Goal: Task Accomplishment & Management: Complete application form

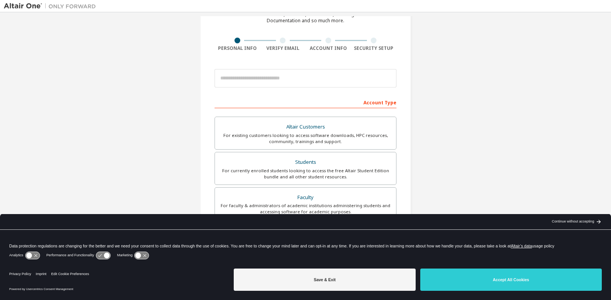
scroll to position [43, 0]
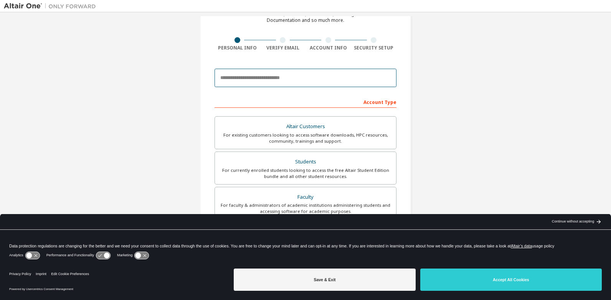
click at [267, 80] on input "email" at bounding box center [306, 78] width 182 height 18
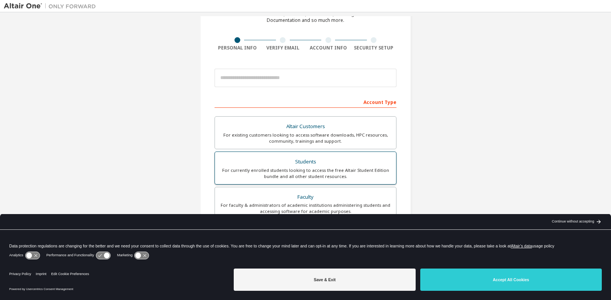
click at [299, 166] on div "Students" at bounding box center [306, 162] width 172 height 11
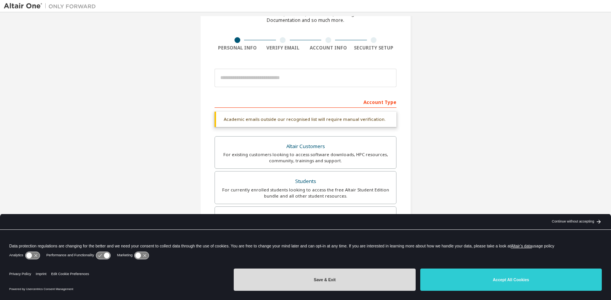
click at [378, 278] on button "Save & Exit" at bounding box center [325, 280] width 182 height 22
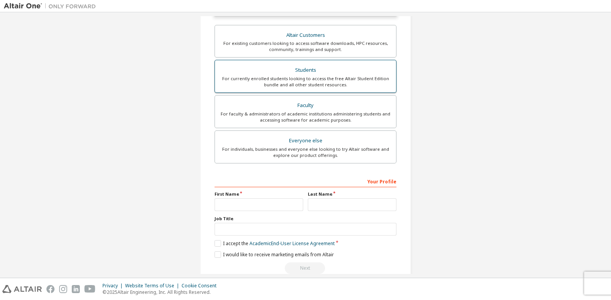
scroll to position [168, 0]
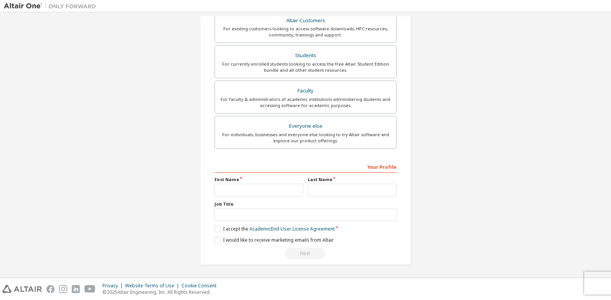
click at [246, 197] on div "Your Profile First Name Last Name Job Title Please provide State/Province to he…" at bounding box center [306, 209] width 182 height 99
click at [251, 191] on input "text" at bounding box center [259, 190] width 89 height 13
type input "******"
type input "*******"
click at [242, 208] on div "Job Title" at bounding box center [306, 211] width 182 height 20
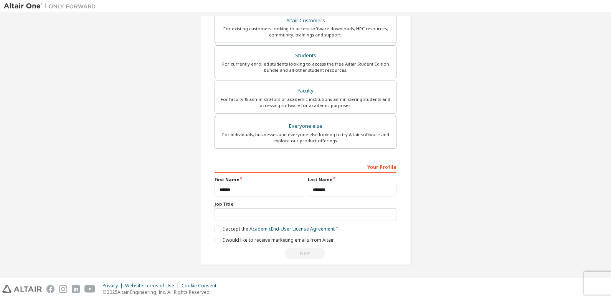
click at [242, 208] on div "Job Title" at bounding box center [306, 211] width 182 height 20
click at [240, 218] on input "text" at bounding box center [306, 214] width 182 height 13
type input "*"
click at [222, 227] on label "I accept the Academic End-User License Agreement" at bounding box center [275, 229] width 120 height 7
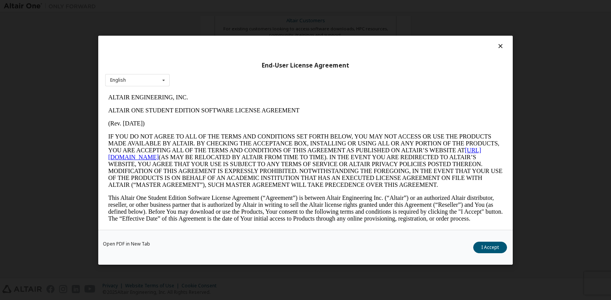
scroll to position [0, 0]
click at [483, 248] on button "I Accept" at bounding box center [490, 247] width 34 height 12
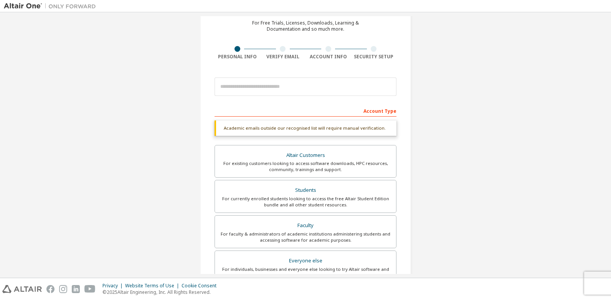
scroll to position [33, 0]
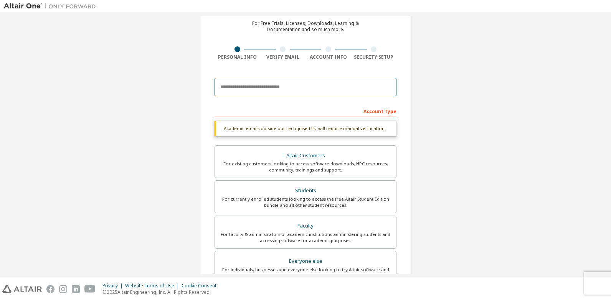
click at [286, 84] on input "email" at bounding box center [306, 87] width 182 height 18
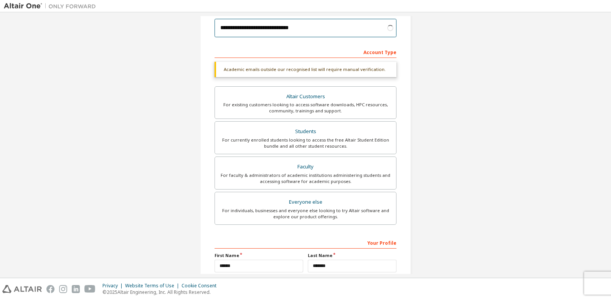
scroll to position [93, 0]
click at [272, 30] on input "**********" at bounding box center [306, 27] width 182 height 18
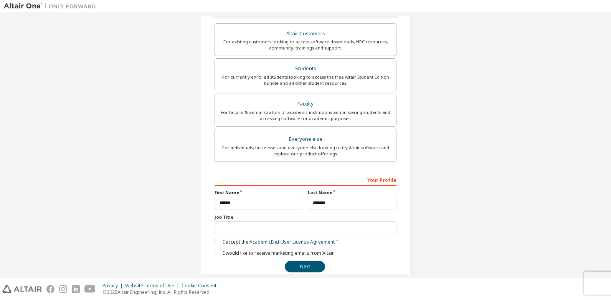
scroll to position [168, 0]
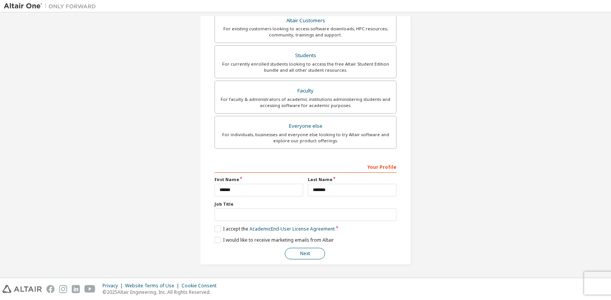
type input "**********"
click at [291, 249] on button "Next" at bounding box center [305, 254] width 40 height 12
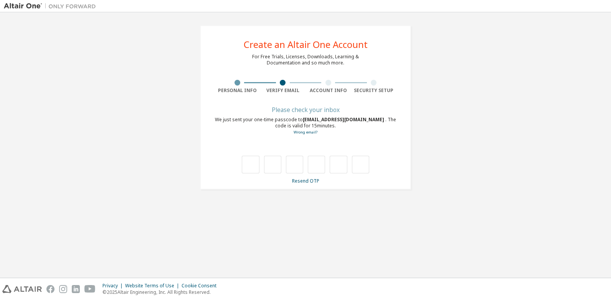
scroll to position [0, 0]
click at [253, 166] on input "text" at bounding box center [250, 165] width 17 height 18
type input "*"
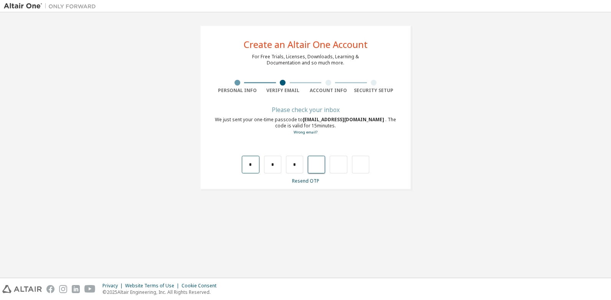
type input "*"
